Goal: Task Accomplishment & Management: Complete application form

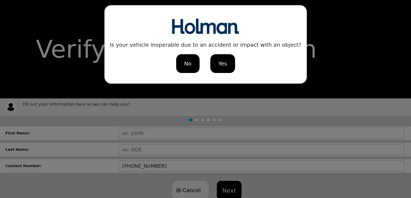
click at [184, 62] on span "No" at bounding box center [187, 64] width 7 height 8
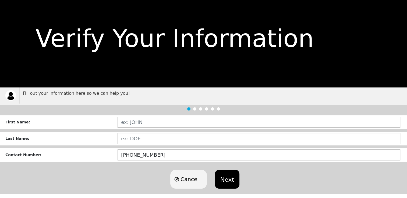
scroll to position [15, 0]
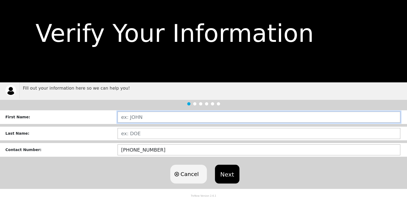
click at [156, 118] on input "text" at bounding box center [258, 117] width 283 height 11
type input "[PERSON_NAME]"
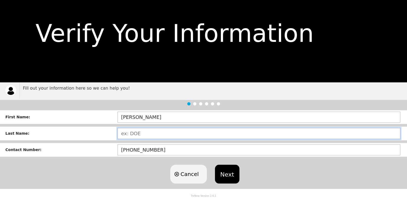
type input "[DEMOGRAPHIC_DATA]"
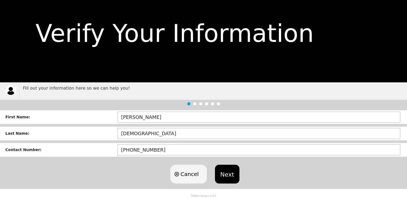
click at [227, 174] on button "Next" at bounding box center [227, 174] width 24 height 19
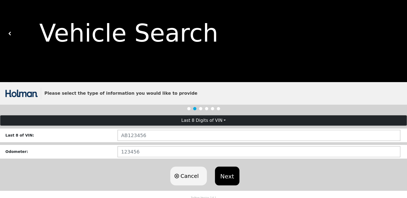
scroll to position [17, 0]
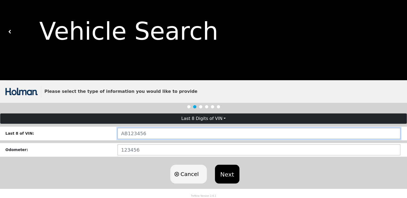
click at [158, 130] on input "text" at bounding box center [258, 133] width 283 height 11
type input "RRE51247"
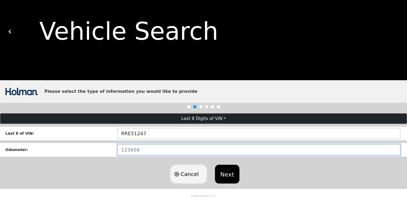
click at [145, 152] on input "number" at bounding box center [258, 150] width 283 height 11
type input "23663"
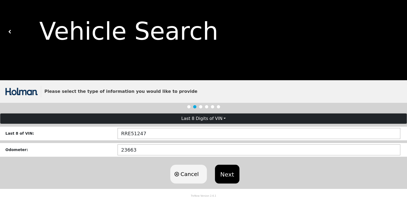
click at [227, 177] on button "Next" at bounding box center [227, 174] width 24 height 19
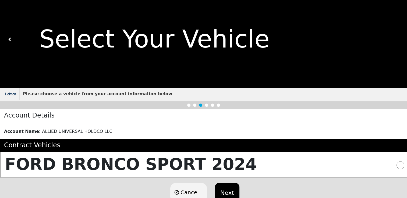
scroll to position [0, 0]
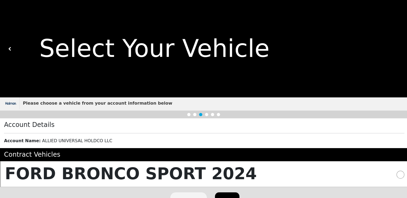
click at [10, 49] on img at bounding box center [10, 49] width 4 height 4
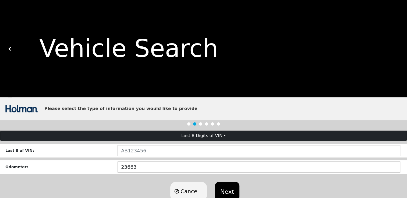
click at [10, 49] on img at bounding box center [10, 49] width 4 height 4
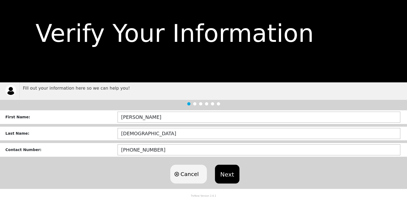
click at [230, 176] on button "Next" at bounding box center [227, 174] width 24 height 19
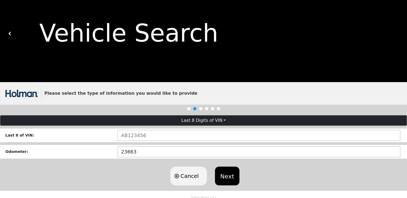
scroll to position [17, 0]
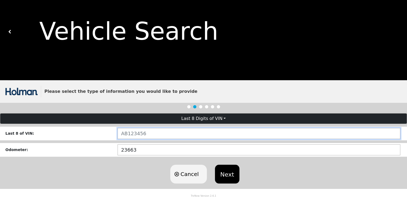
click at [145, 134] on input "text" at bounding box center [258, 133] width 283 height 11
type input "NW583066"
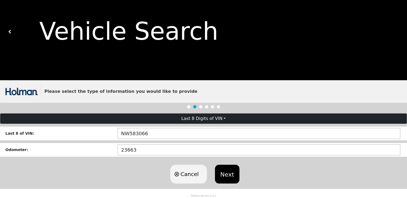
click at [228, 177] on button "Next" at bounding box center [227, 174] width 24 height 19
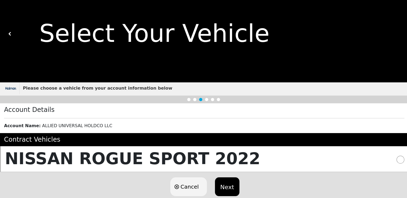
scroll to position [28, 0]
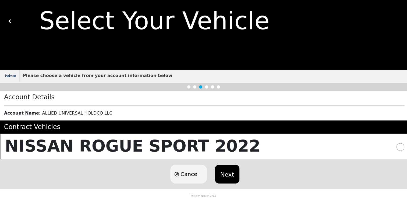
click at [231, 176] on button "Next" at bounding box center [227, 174] width 24 height 19
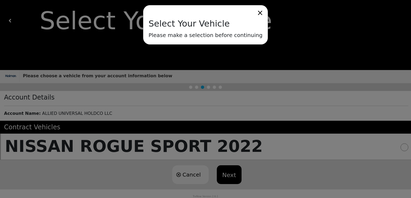
click at [224, 176] on div "Select Your Vehicle Please make a selection before continuing" at bounding box center [205, 99] width 411 height 198
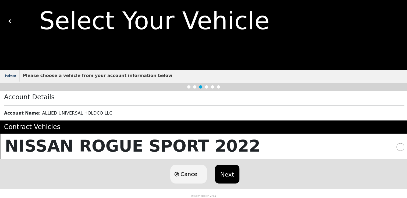
click at [400, 144] on input "radio" at bounding box center [400, 147] width 8 height 8
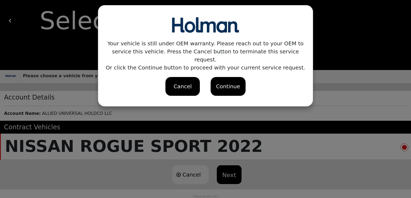
click at [229, 83] on div "Continue" at bounding box center [228, 87] width 24 height 8
radio input "true"
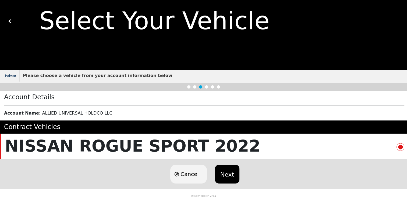
click at [223, 178] on button "Next" at bounding box center [227, 174] width 24 height 19
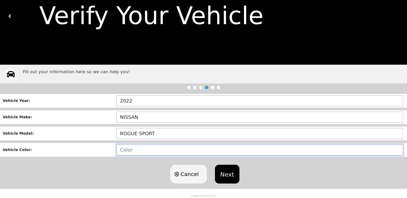
click at [144, 148] on input "text" at bounding box center [259, 150] width 286 height 11
type input "BLACK"
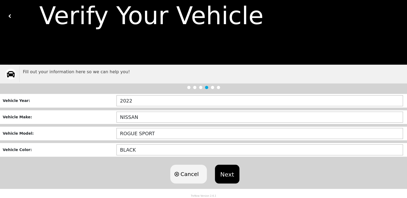
click at [224, 179] on button "Next" at bounding box center [227, 174] width 24 height 19
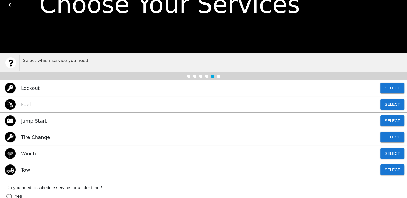
scroll to position [54, 0]
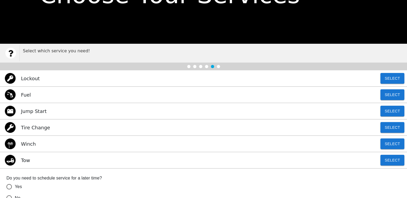
click at [69, 162] on div "Tow Select" at bounding box center [203, 160] width 407 height 16
click at [394, 162] on button "Select" at bounding box center [392, 160] width 24 height 11
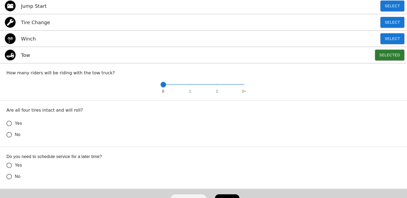
scroll to position [161, 0]
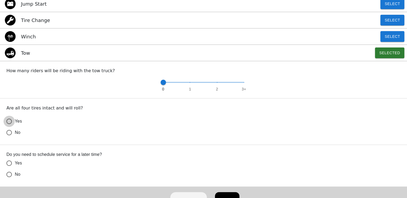
click at [10, 123] on input "Yes" at bounding box center [8, 121] width 11 height 11
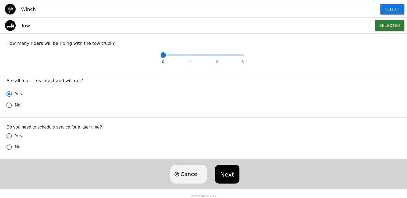
radio input "true"
click at [10, 111] on input "No" at bounding box center [8, 105] width 11 height 11
radio input "true"
click at [233, 174] on button "Next" at bounding box center [227, 174] width 24 height 19
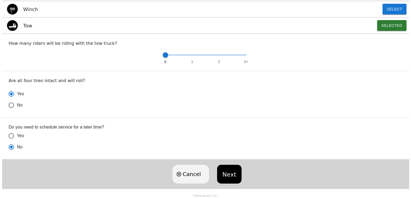
scroll to position [0, 0]
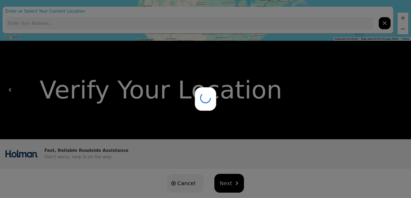
click at [232, 185] on div at bounding box center [205, 99] width 411 height 198
click at [92, 24] on div at bounding box center [205, 99] width 411 height 198
click at [94, 23] on div at bounding box center [205, 99] width 411 height 198
click at [385, 23] on div at bounding box center [205, 99] width 411 height 198
click at [195, 27] on div at bounding box center [205, 99] width 411 height 198
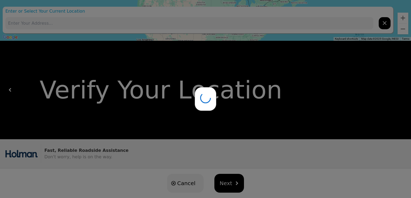
click at [195, 27] on div at bounding box center [205, 99] width 411 height 198
click at [194, 26] on div at bounding box center [205, 99] width 411 height 198
click at [230, 185] on div at bounding box center [205, 99] width 411 height 198
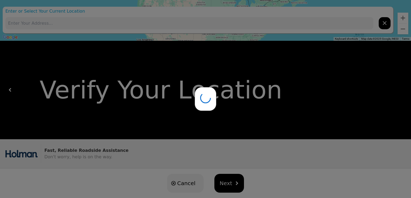
click at [179, 185] on div at bounding box center [205, 99] width 411 height 198
click at [235, 183] on div at bounding box center [205, 99] width 411 height 198
click at [390, 23] on div at bounding box center [205, 99] width 411 height 198
click at [389, 24] on div at bounding box center [205, 99] width 411 height 198
click at [387, 25] on div at bounding box center [205, 99] width 411 height 198
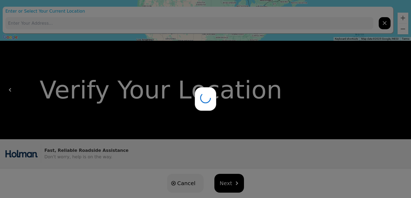
click at [337, 69] on div at bounding box center [205, 99] width 411 height 198
click at [223, 184] on div at bounding box center [205, 99] width 411 height 198
click at [223, 183] on div at bounding box center [205, 99] width 411 height 198
drag, startPoint x: 163, startPoint y: 186, endPoint x: 167, endPoint y: 185, distance: 3.8
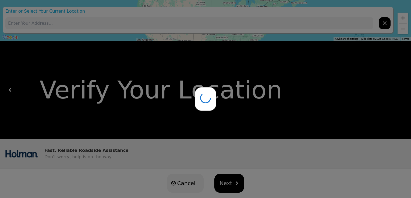
click at [165, 185] on div at bounding box center [205, 99] width 411 height 198
click at [174, 183] on div at bounding box center [205, 99] width 411 height 198
drag, startPoint x: 175, startPoint y: 183, endPoint x: 177, endPoint y: 181, distance: 3.1
click at [175, 183] on div at bounding box center [205, 99] width 411 height 198
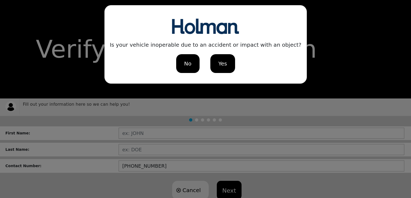
click at [223, 64] on span "Yes" at bounding box center [222, 64] width 9 height 8
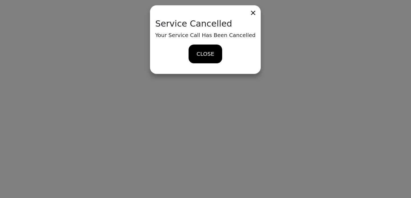
click at [205, 52] on span "CLOSE" at bounding box center [205, 54] width 17 height 8
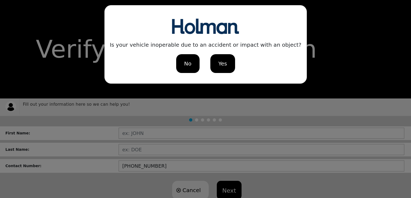
click at [143, 132] on div "Is your vehicle inoperable due to an accident or impact with an object? No Yes" at bounding box center [205, 99] width 411 height 198
click at [192, 65] on div "No" at bounding box center [187, 63] width 23 height 19
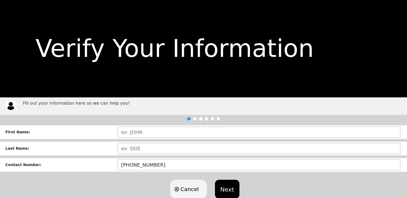
click at [226, 187] on button "Next" at bounding box center [227, 189] width 24 height 19
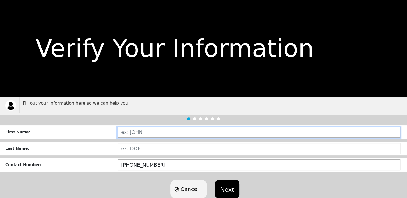
click at [128, 132] on input "text" at bounding box center [258, 132] width 283 height 11
type input "[PERSON_NAME]"
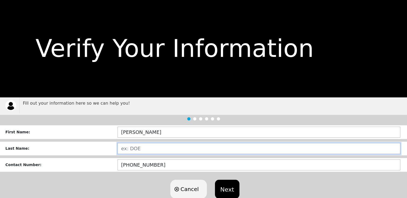
type input "[DEMOGRAPHIC_DATA]"
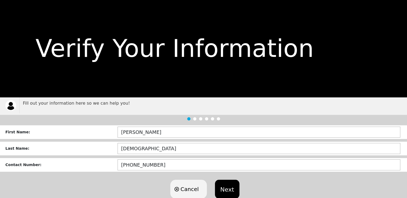
click at [226, 194] on button "Next" at bounding box center [227, 189] width 24 height 19
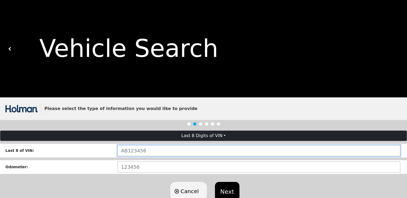
click at [168, 155] on input "text" at bounding box center [258, 150] width 283 height 11
drag, startPoint x: 136, startPoint y: 152, endPoint x: 140, endPoint y: 151, distance: 4.1
click at [136, 152] on input "text" at bounding box center [258, 150] width 283 height 11
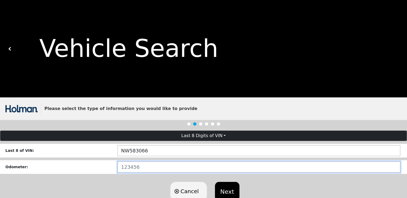
click at [151, 168] on input "number" at bounding box center [258, 167] width 283 height 11
click at [152, 168] on input "number" at bounding box center [258, 167] width 283 height 11
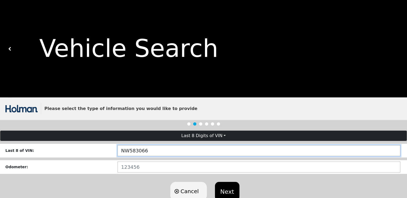
click at [158, 152] on input "NW583066" at bounding box center [258, 150] width 283 height 11
type input "NW583066"
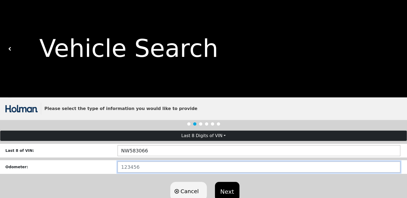
click at [142, 169] on input "number" at bounding box center [258, 167] width 283 height 11
type input "23663"
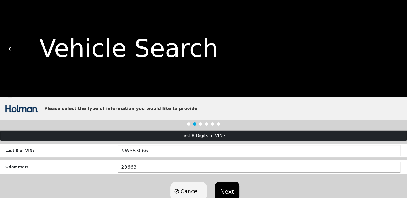
click at [226, 189] on button "Next" at bounding box center [227, 191] width 24 height 19
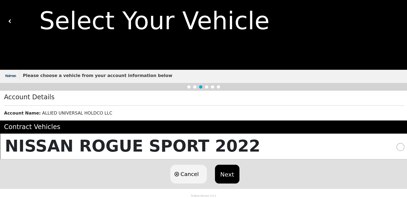
scroll to position [28, 0]
click at [227, 175] on button "Next" at bounding box center [227, 174] width 24 height 19
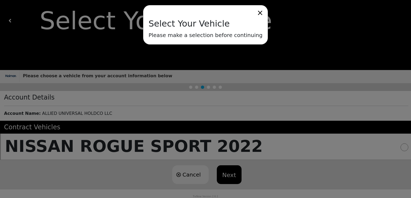
click at [226, 174] on div "Select Your Vehicle Please make a selection before continuing" at bounding box center [205, 99] width 411 height 198
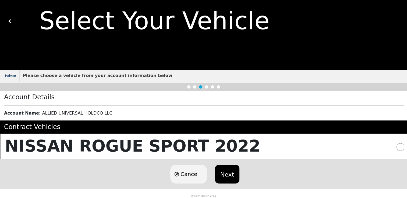
click at [404, 137] on div "NISSAN ROGUE SPORT 2022" at bounding box center [203, 147] width 407 height 26
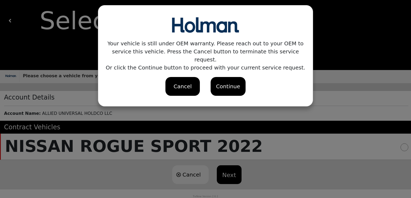
click at [230, 83] on div "Continue" at bounding box center [228, 87] width 24 height 8
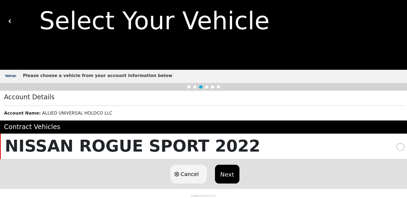
click at [227, 174] on button "Next" at bounding box center [227, 174] width 24 height 19
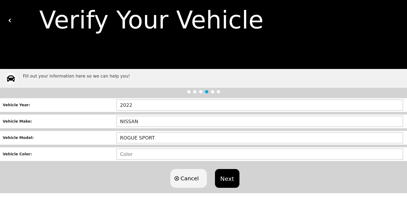
scroll to position [33, 0]
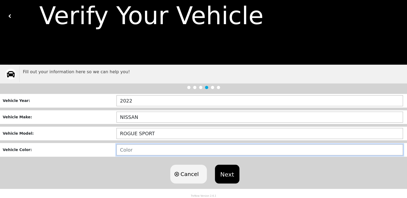
click at [139, 151] on input "text" at bounding box center [259, 150] width 286 height 11
type input "BLACK"
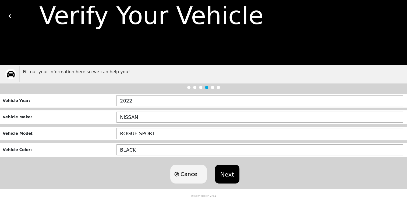
click at [230, 175] on button "Next" at bounding box center [227, 174] width 24 height 19
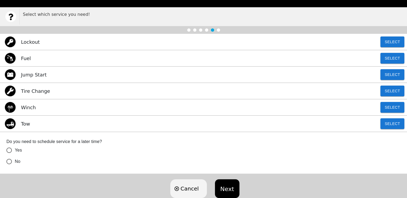
scroll to position [105, 0]
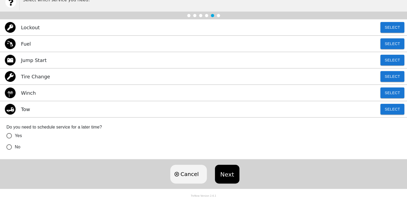
click at [39, 108] on div "Tow Select" at bounding box center [203, 109] width 407 height 16
click at [384, 110] on button "Select" at bounding box center [392, 109] width 24 height 11
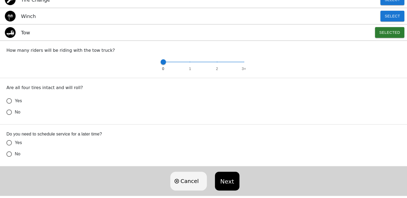
scroll to position [189, 0]
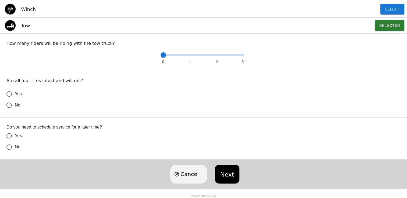
click at [15, 95] on span "Yes" at bounding box center [18, 94] width 7 height 6
click at [15, 95] on input "Yes" at bounding box center [8, 93] width 11 height 11
radio input "true"
click at [12, 111] on input "No" at bounding box center [8, 105] width 11 height 11
radio input "true"
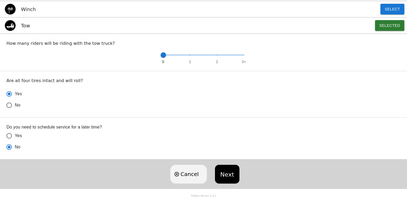
click at [227, 175] on button "Next" at bounding box center [227, 174] width 24 height 19
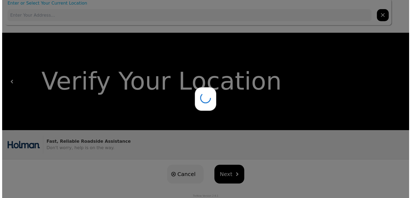
scroll to position [0, 0]
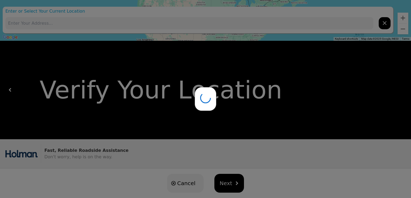
click at [341, 25] on div at bounding box center [205, 99] width 411 height 198
click at [321, 24] on div at bounding box center [205, 99] width 411 height 198
click at [321, 23] on div at bounding box center [205, 99] width 411 height 198
click at [177, 183] on div at bounding box center [205, 99] width 411 height 198
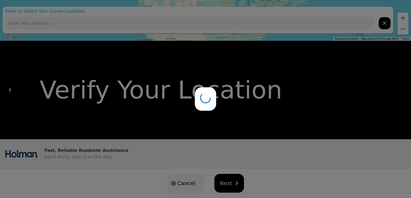
click at [206, 98] on icon at bounding box center [205, 98] width 15 height 15
click at [384, 21] on div at bounding box center [205, 99] width 411 height 198
click at [383, 22] on div at bounding box center [205, 99] width 411 height 198
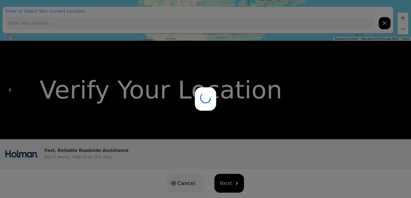
click at [382, 23] on div at bounding box center [205, 99] width 411 height 198
click at [381, 23] on div at bounding box center [205, 99] width 411 height 198
click at [241, 24] on div at bounding box center [205, 99] width 411 height 198
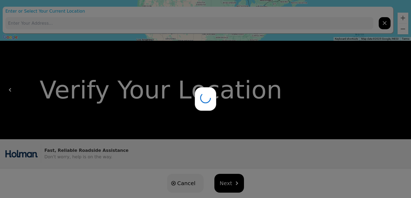
click at [241, 24] on div at bounding box center [205, 99] width 411 height 198
click at [241, 25] on div at bounding box center [205, 99] width 411 height 198
drag, startPoint x: 87, startPoint y: 162, endPoint x: 94, endPoint y: 161, distance: 7.6
click at [88, 162] on div at bounding box center [205, 99] width 411 height 198
click at [234, 182] on div at bounding box center [205, 99] width 411 height 198
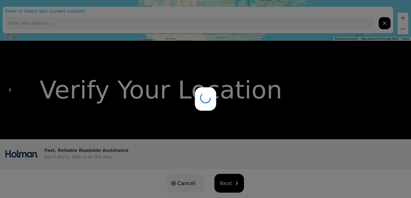
click at [281, 18] on div at bounding box center [205, 99] width 411 height 198
drag, startPoint x: 281, startPoint y: 18, endPoint x: 276, endPoint y: 20, distance: 5.8
click at [281, 19] on div at bounding box center [205, 99] width 411 height 198
click at [275, 21] on div at bounding box center [205, 99] width 411 height 198
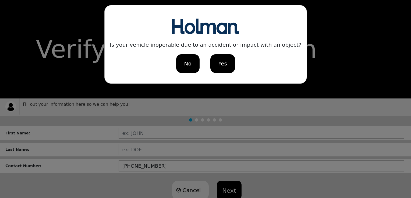
click at [181, 62] on div "No" at bounding box center [187, 63] width 23 height 19
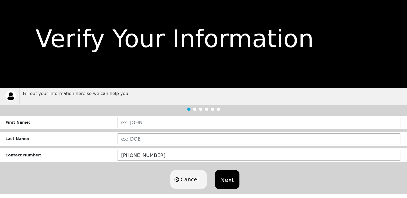
scroll to position [15, 0]
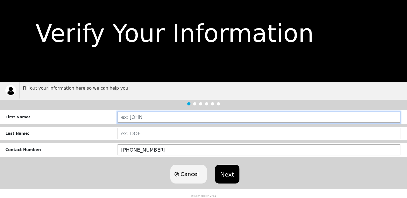
click at [148, 115] on input "text" at bounding box center [258, 117] width 283 height 11
type input "[PERSON_NAME]"
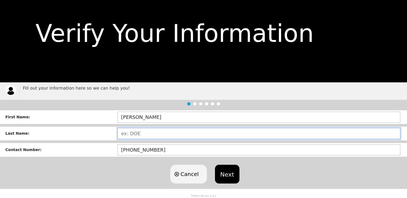
type input "[DEMOGRAPHIC_DATA]"
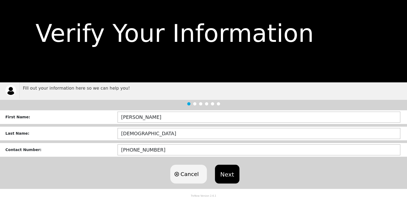
drag, startPoint x: 217, startPoint y: 170, endPoint x: 226, endPoint y: 173, distance: 9.1
click at [226, 173] on button "Next" at bounding box center [227, 174] width 24 height 19
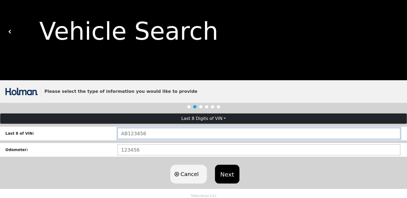
click at [143, 136] on input "text" at bounding box center [258, 133] width 283 height 11
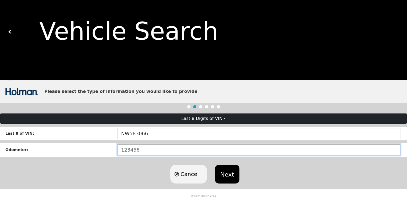
drag, startPoint x: 145, startPoint y: 152, endPoint x: 147, endPoint y: 148, distance: 4.3
click at [145, 151] on input "number" at bounding box center [258, 150] width 283 height 11
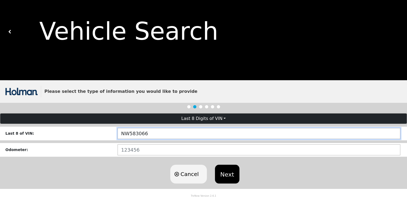
click at [157, 134] on input "NW583066" at bounding box center [258, 133] width 283 height 11
type input "NW583066"
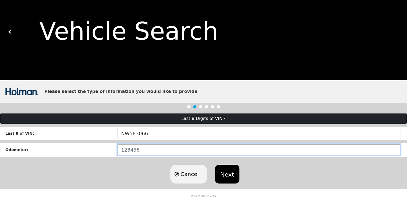
click at [143, 152] on input "number" at bounding box center [258, 150] width 283 height 11
type input "23663"
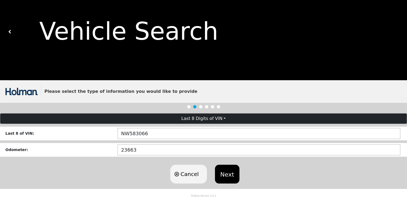
click at [228, 177] on button "Next" at bounding box center [227, 174] width 24 height 19
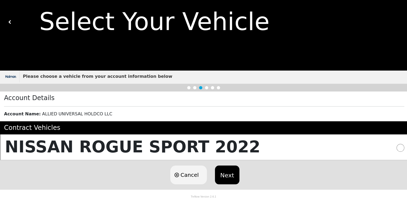
scroll to position [28, 0]
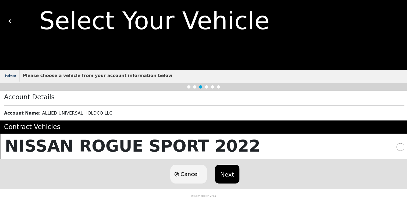
click at [368, 140] on div "NISSAN ROGUE SPORT 2022" at bounding box center [203, 147] width 407 height 26
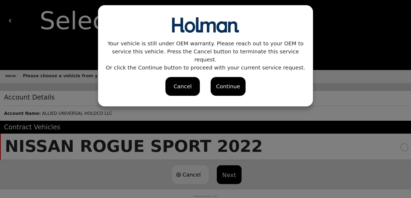
click at [224, 83] on div "Continue" at bounding box center [228, 87] width 24 height 8
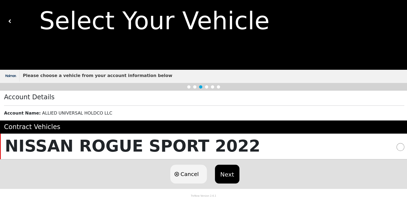
click at [73, 76] on strong "Please choose a vehicle from your account information below" at bounding box center [97, 75] width 149 height 5
click at [229, 174] on button "Next" at bounding box center [227, 174] width 24 height 19
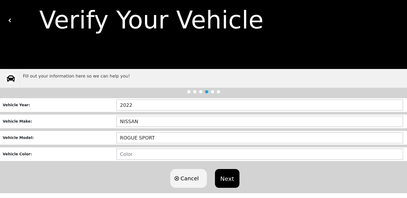
scroll to position [33, 0]
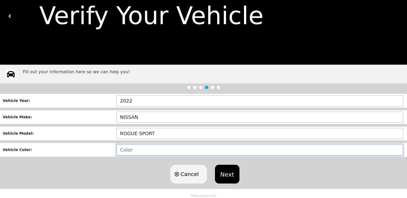
click at [130, 150] on input "text" at bounding box center [259, 150] width 286 height 11
type input "BLACK"
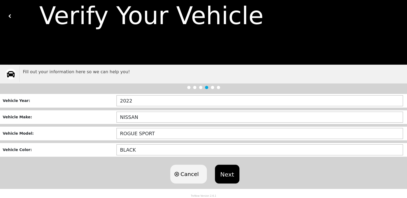
click at [229, 175] on button "Next" at bounding box center [227, 174] width 24 height 19
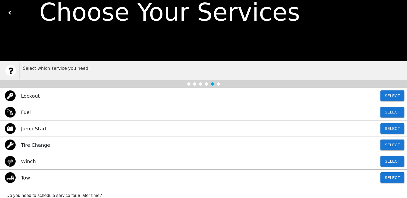
scroll to position [105, 0]
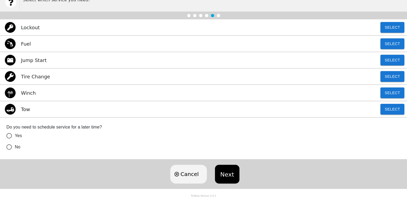
click at [59, 111] on div "Tow Select" at bounding box center [203, 109] width 407 height 16
click at [389, 110] on button "Select" at bounding box center [392, 109] width 24 height 11
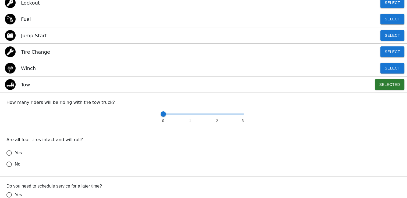
scroll to position [159, 0]
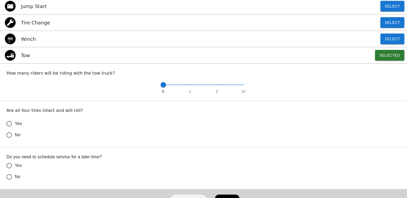
click at [9, 124] on input "Yes" at bounding box center [8, 123] width 11 height 11
radio input "true"
click at [9, 130] on input "Yes" at bounding box center [8, 123] width 11 height 11
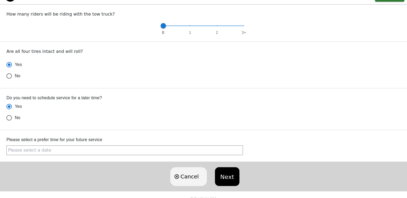
scroll to position [220, 0]
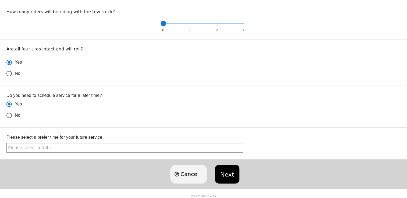
click at [8, 79] on input "No" at bounding box center [8, 73] width 11 height 11
radio input "true"
radio input "false"
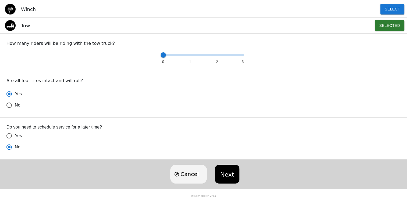
scroll to position [189, 0]
radio input "false"
radio input "true"
click at [235, 176] on button "Next" at bounding box center [227, 174] width 24 height 19
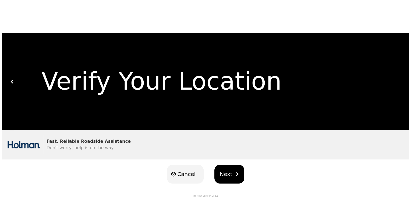
scroll to position [0, 0]
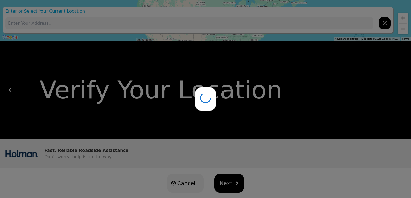
click at [123, 23] on div at bounding box center [205, 99] width 411 height 198
click at [126, 22] on div at bounding box center [205, 99] width 411 height 198
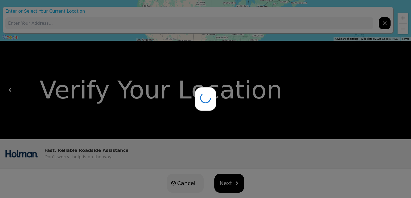
click at [126, 22] on div at bounding box center [205, 99] width 411 height 198
click at [384, 23] on div at bounding box center [205, 99] width 411 height 198
click at [384, 24] on div at bounding box center [205, 99] width 411 height 198
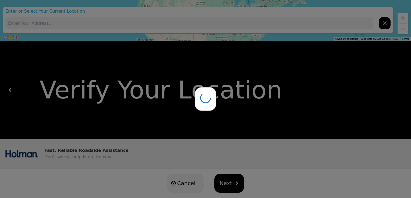
drag, startPoint x: 384, startPoint y: 24, endPoint x: 379, endPoint y: 26, distance: 5.3
click at [384, 24] on div at bounding box center [205, 99] width 411 height 198
click at [91, 154] on div at bounding box center [205, 99] width 411 height 198
click at [93, 153] on div at bounding box center [205, 99] width 411 height 198
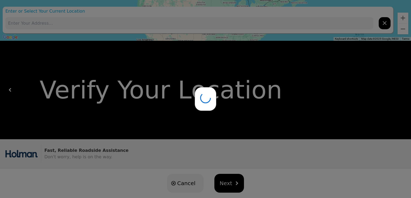
drag, startPoint x: 95, startPoint y: 152, endPoint x: 121, endPoint y: 146, distance: 27.5
click at [97, 151] on div at bounding box center [205, 99] width 411 height 198
click at [384, 23] on div at bounding box center [205, 99] width 411 height 198
click at [245, 23] on div at bounding box center [205, 99] width 411 height 198
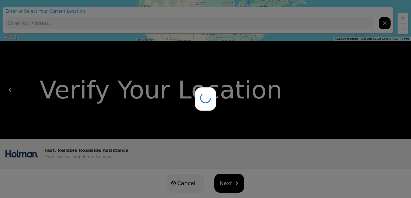
click at [245, 23] on div at bounding box center [205, 99] width 411 height 198
drag, startPoint x: 246, startPoint y: 23, endPoint x: 251, endPoint y: 23, distance: 5.1
click at [247, 23] on div at bounding box center [205, 99] width 411 height 198
